Goal: Entertainment & Leisure: Consume media (video, audio)

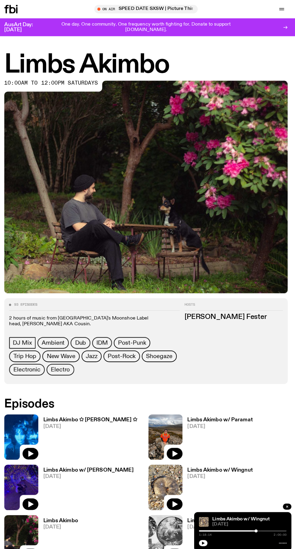
click at [97, 418] on h3 "Limbs Akimbo ✩ [PERSON_NAME] ✩" at bounding box center [92, 415] width 93 height 5
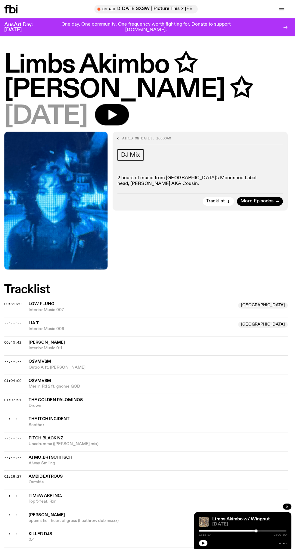
click at [119, 111] on icon "button" at bounding box center [114, 114] width 12 height 12
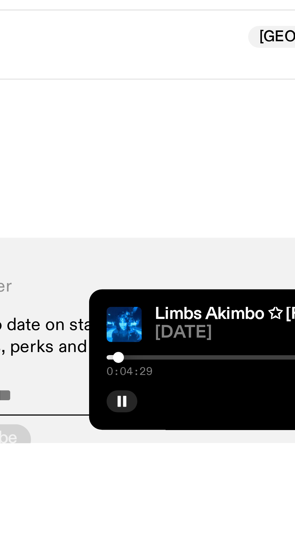
scroll to position [112, 0]
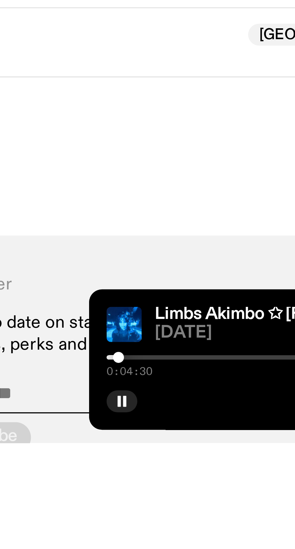
click at [212, 526] on div at bounding box center [243, 525] width 87 height 1
click at [221, 526] on div at bounding box center [243, 525] width 87 height 1
click at [226, 526] on div at bounding box center [243, 525] width 87 height 1
click at [232, 526] on div at bounding box center [243, 525] width 87 height 1
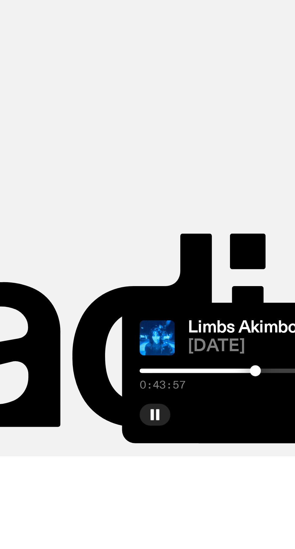
scroll to position [244, 0]
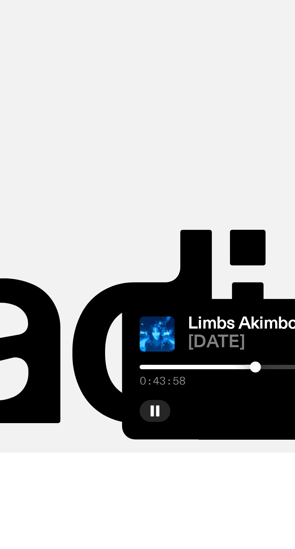
click at [238, 526] on div at bounding box center [243, 525] width 87 height 1
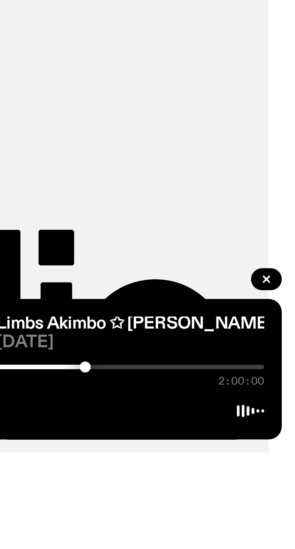
click at [246, 526] on div at bounding box center [243, 525] width 87 height 1
click at [254, 526] on div at bounding box center [243, 525] width 87 height 1
click at [261, 526] on div at bounding box center [243, 525] width 87 height 1
click at [267, 526] on div at bounding box center [243, 525] width 87 height 1
click at [272, 526] on div at bounding box center [243, 525] width 87 height 1
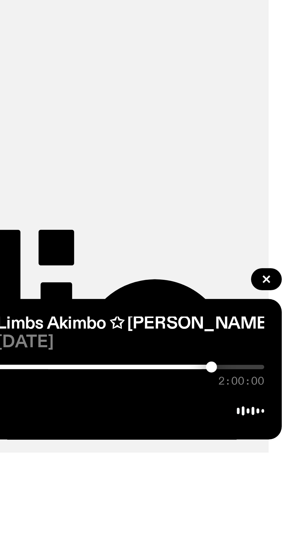
click at [275, 526] on div at bounding box center [243, 525] width 87 height 1
